Goal: Task Accomplishment & Management: Complete application form

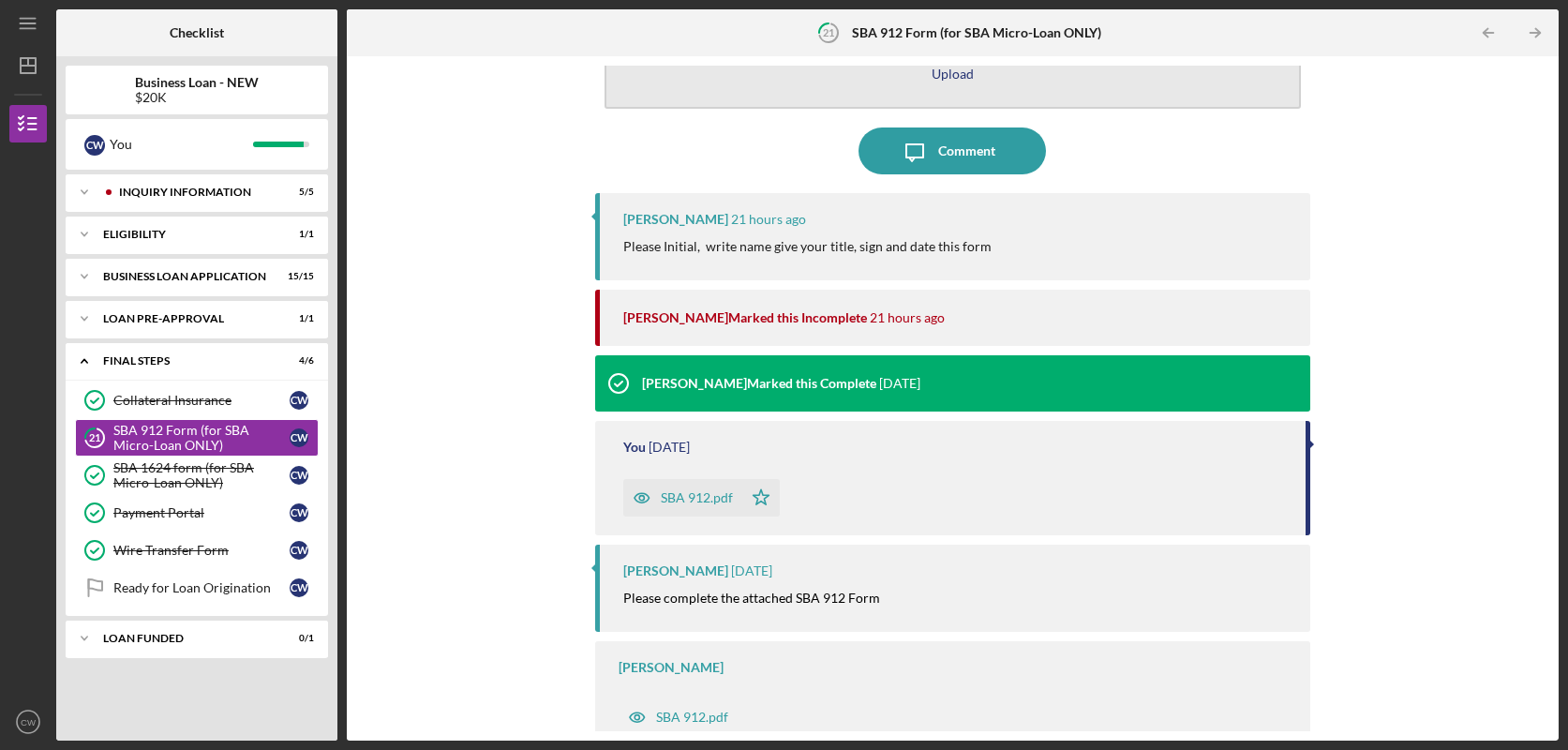
scroll to position [97, 0]
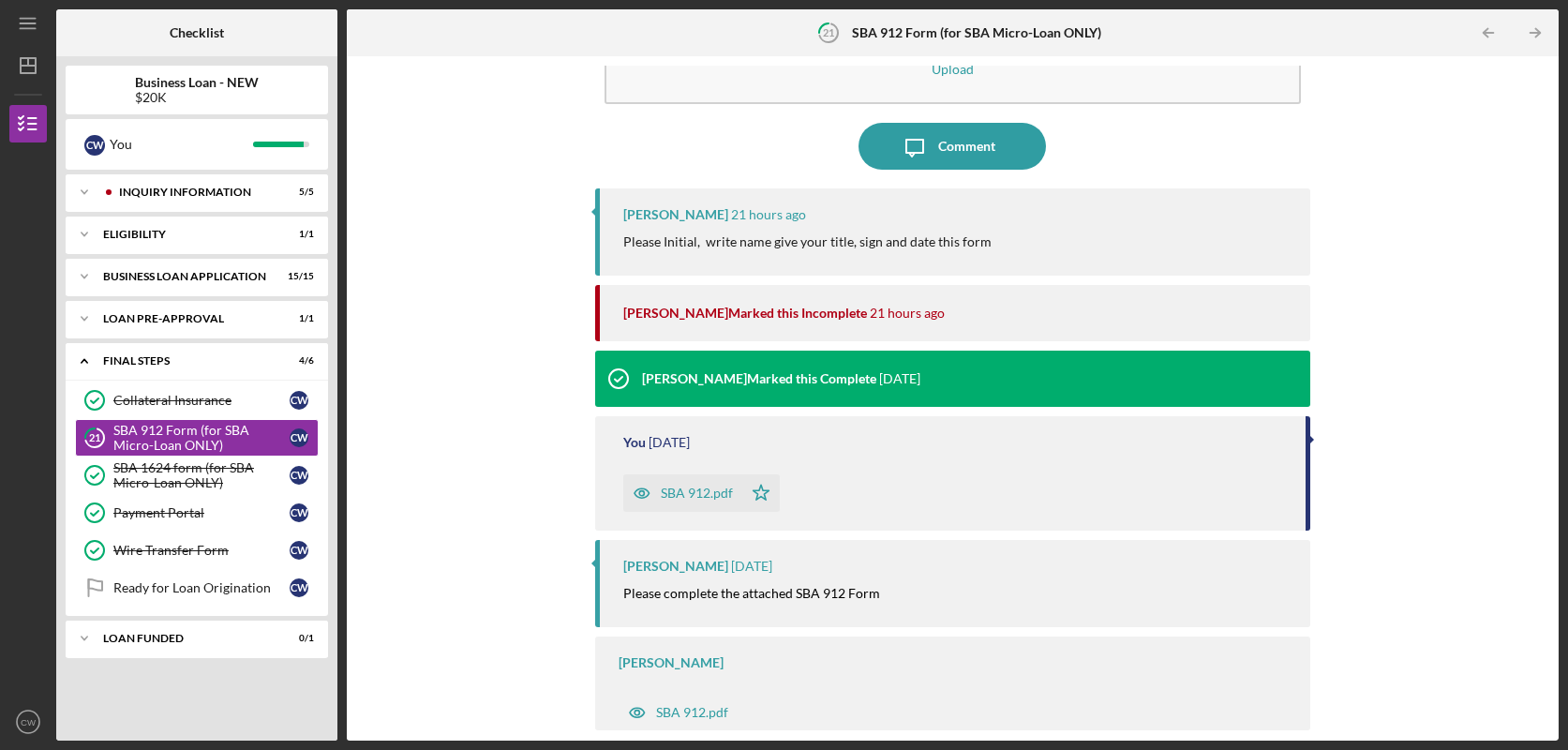
click at [672, 493] on div "SBA 912.pdf" at bounding box center [697, 493] width 72 height 15
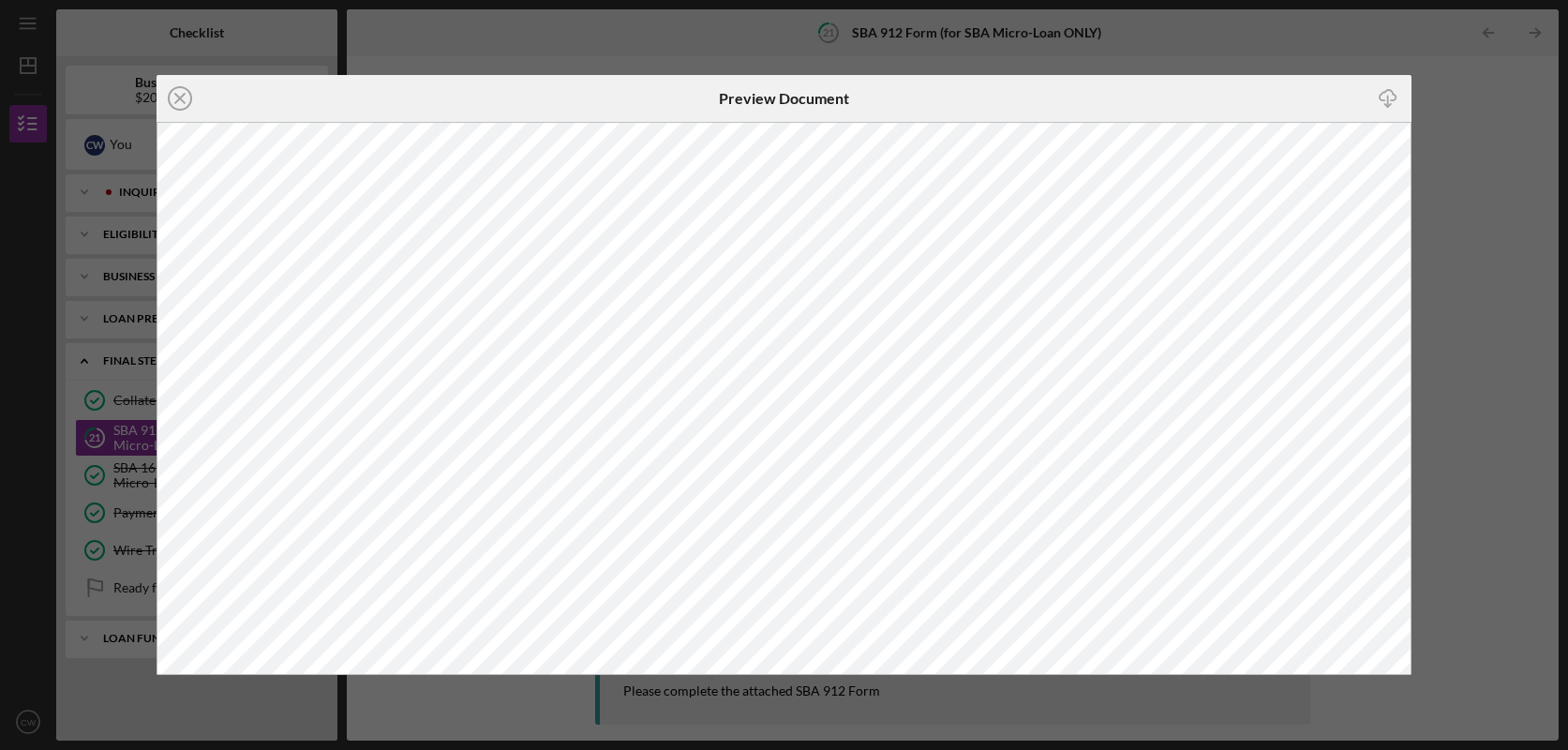
click at [1281, 39] on div "Icon/Close Preview Document Icon/Download" at bounding box center [784, 375] width 1568 height 750
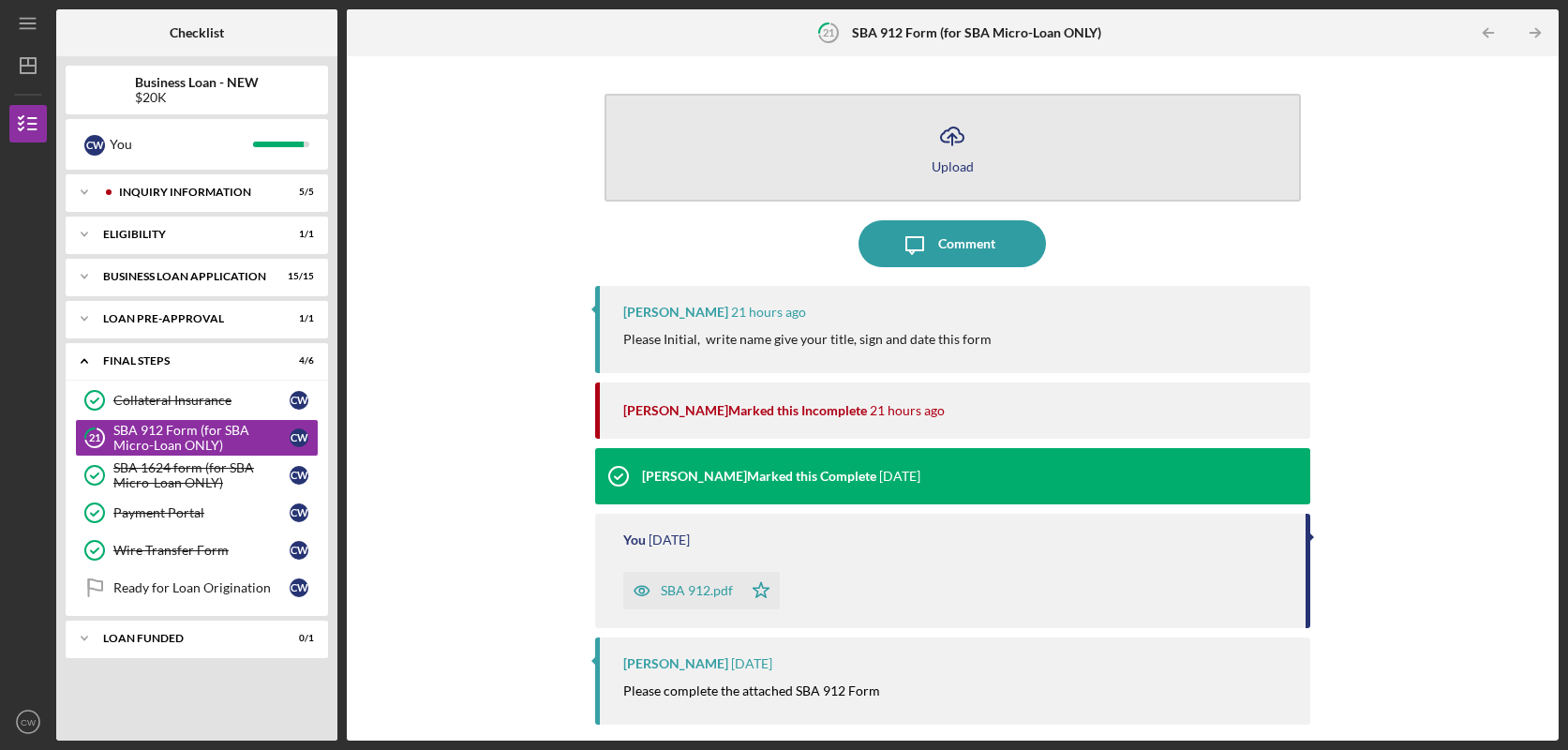
click at [949, 161] on div "Upload" at bounding box center [953, 166] width 42 height 14
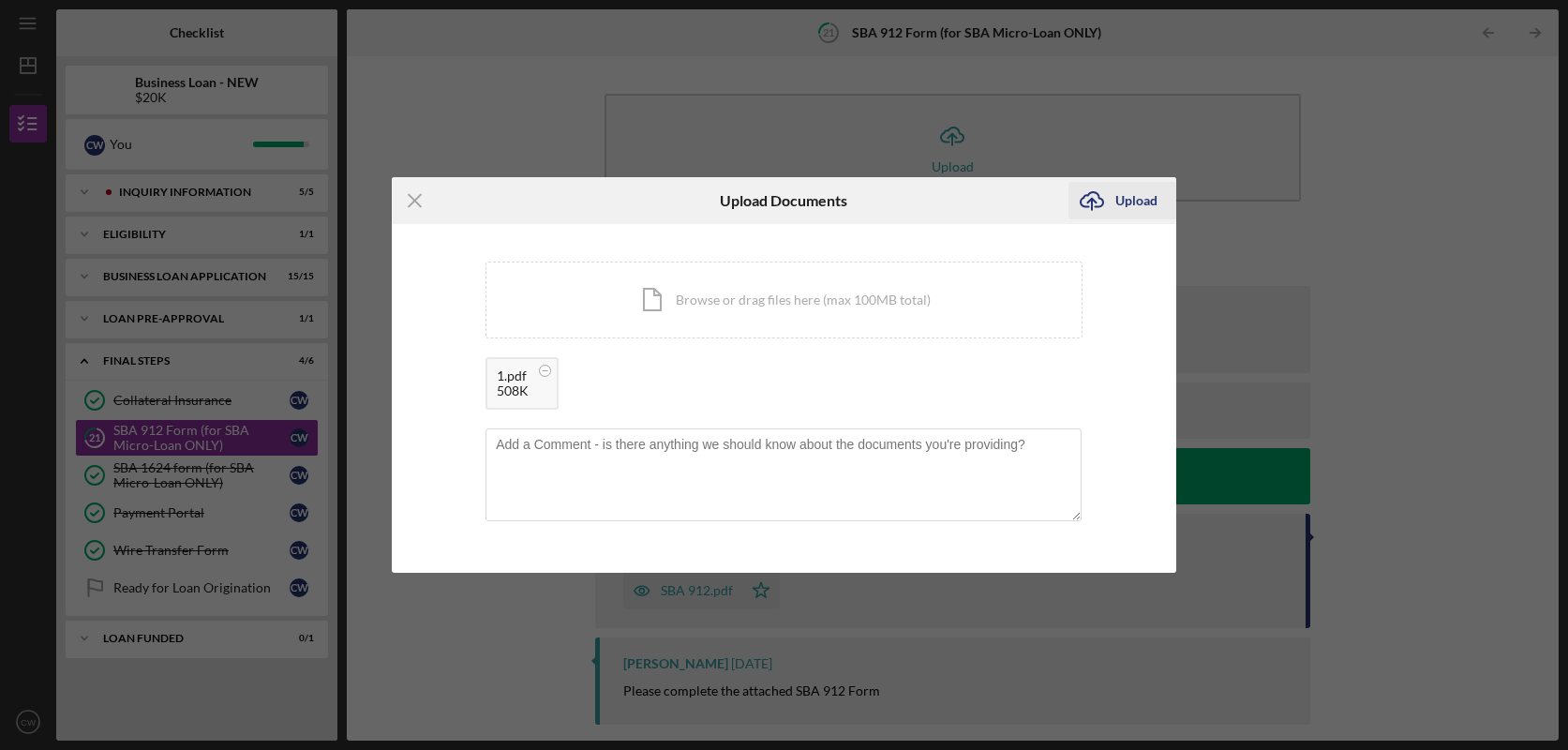
click at [1141, 194] on div "Upload" at bounding box center [1136, 200] width 42 height 37
